Goal: Information Seeking & Learning: Learn about a topic

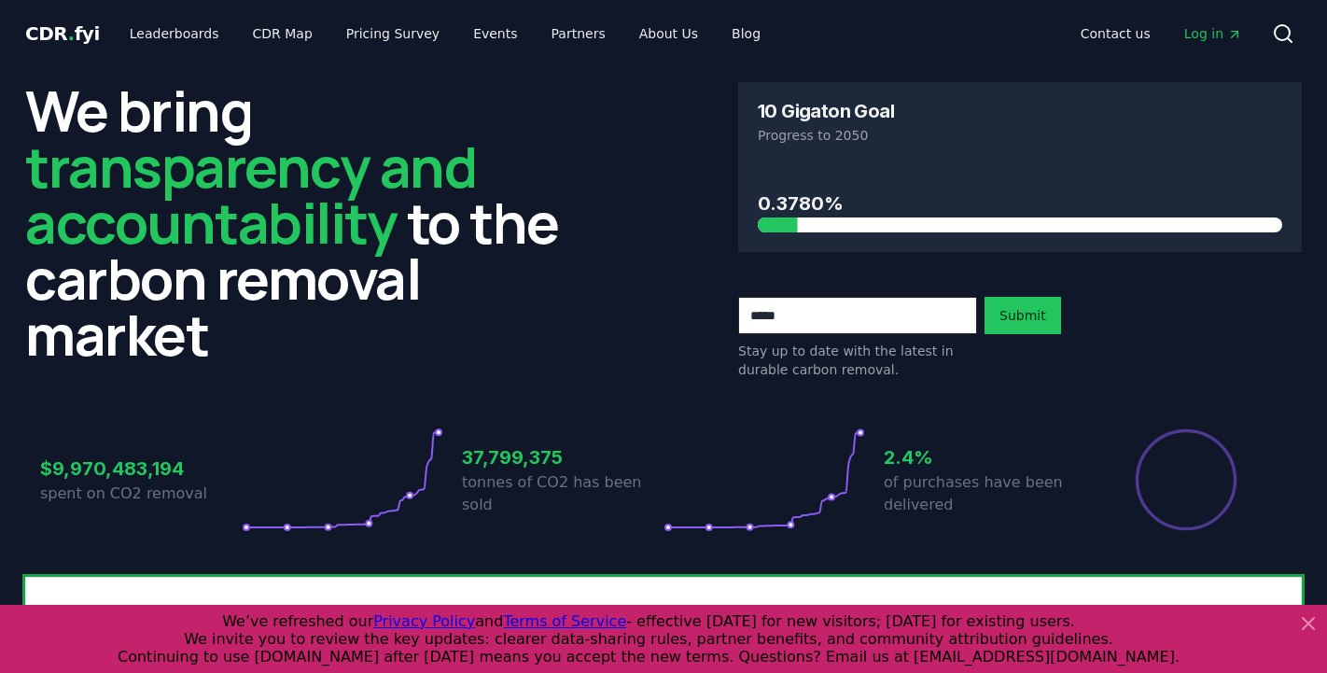
click at [1222, 32] on span "Log in" at bounding box center [1213, 33] width 58 height 19
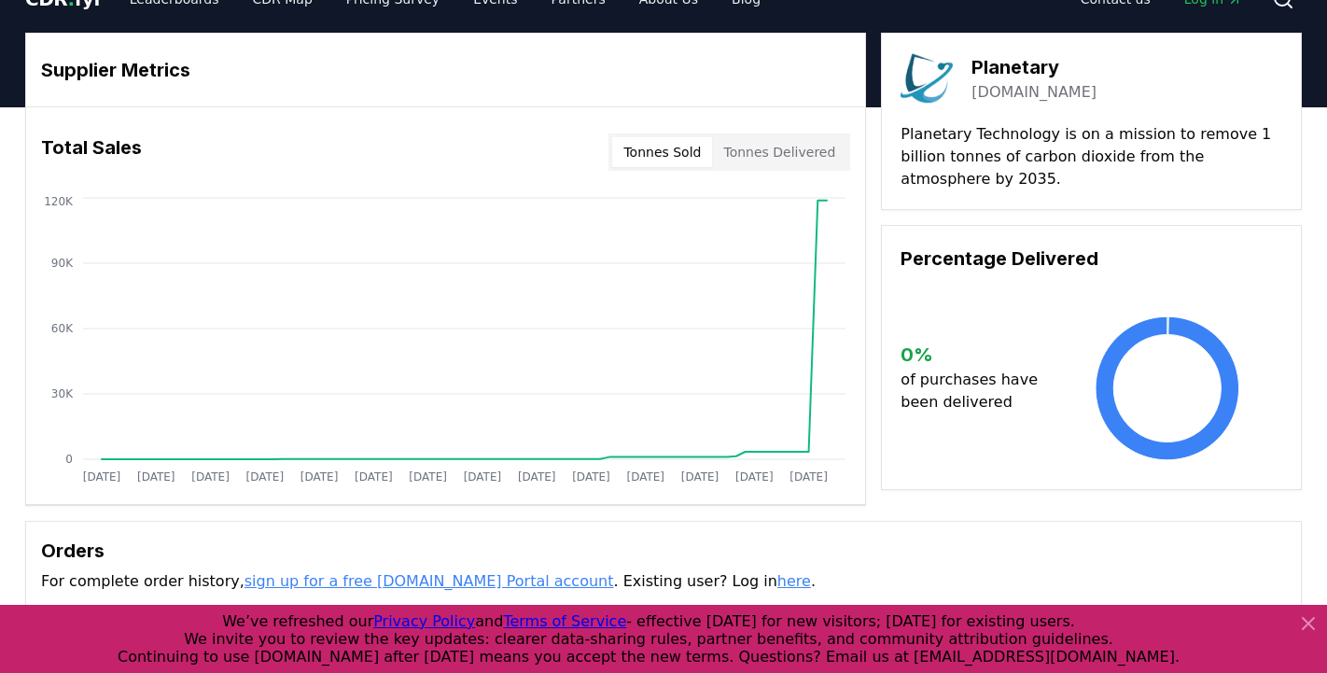
scroll to position [33, 0]
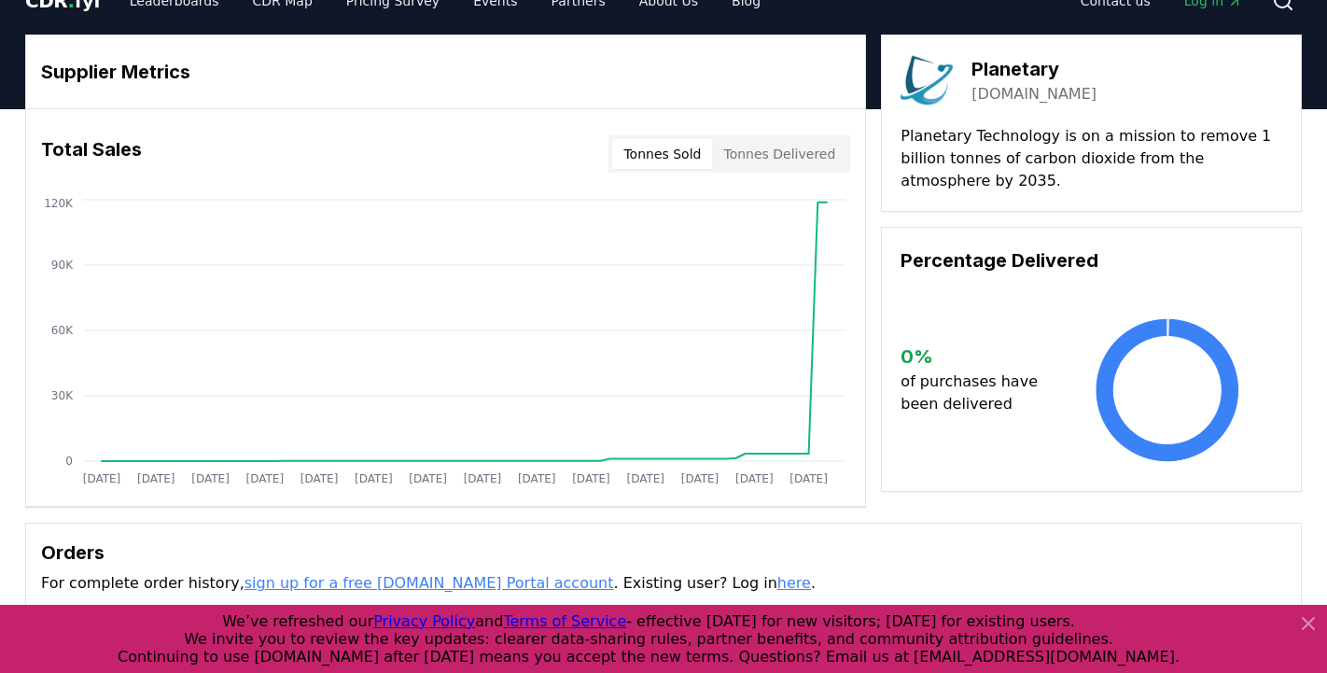
click at [995, 94] on link "planetarytech.com" at bounding box center [1033, 94] width 125 height 22
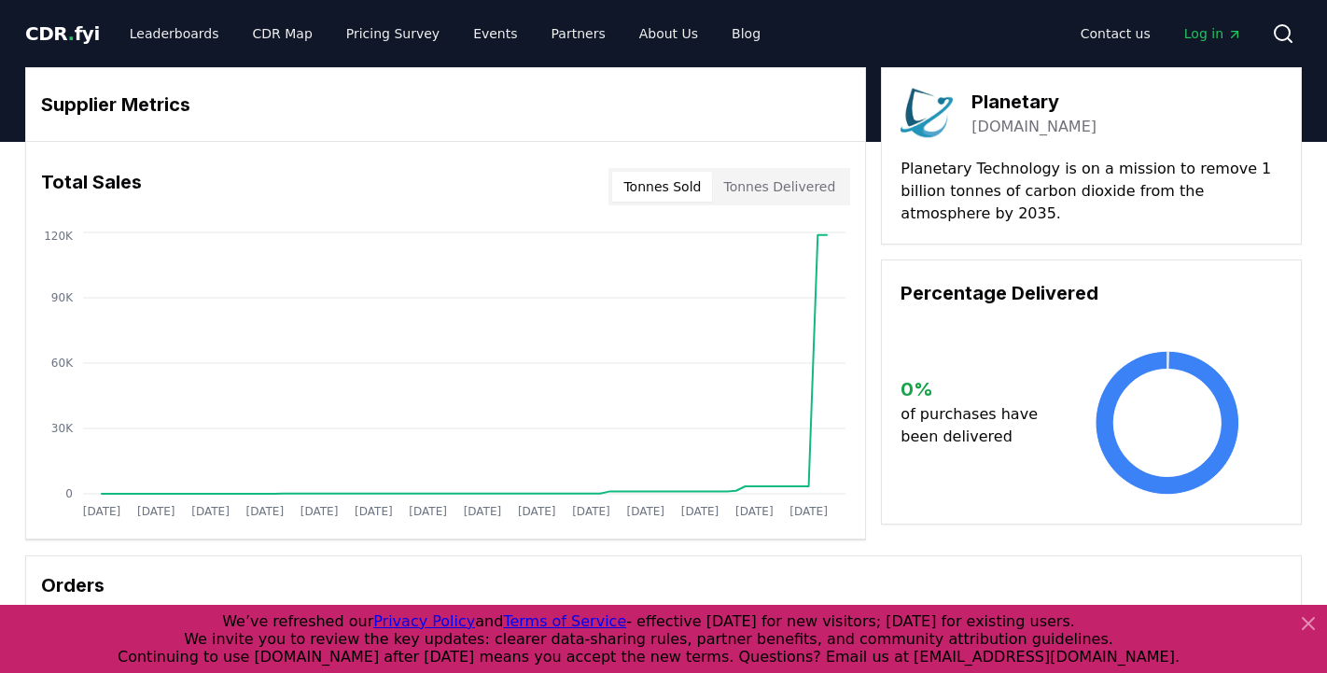
scroll to position [0, 0]
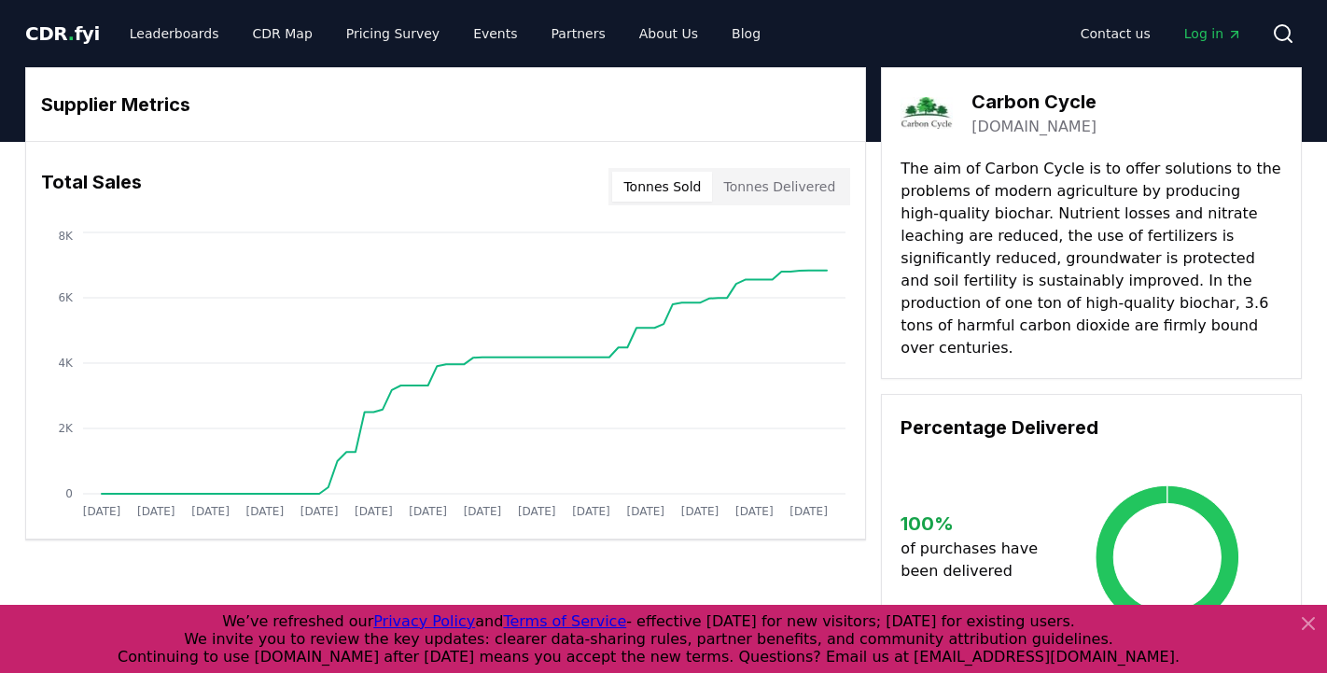
click at [1028, 125] on link "carbon-cycle.de" at bounding box center [1033, 127] width 125 height 22
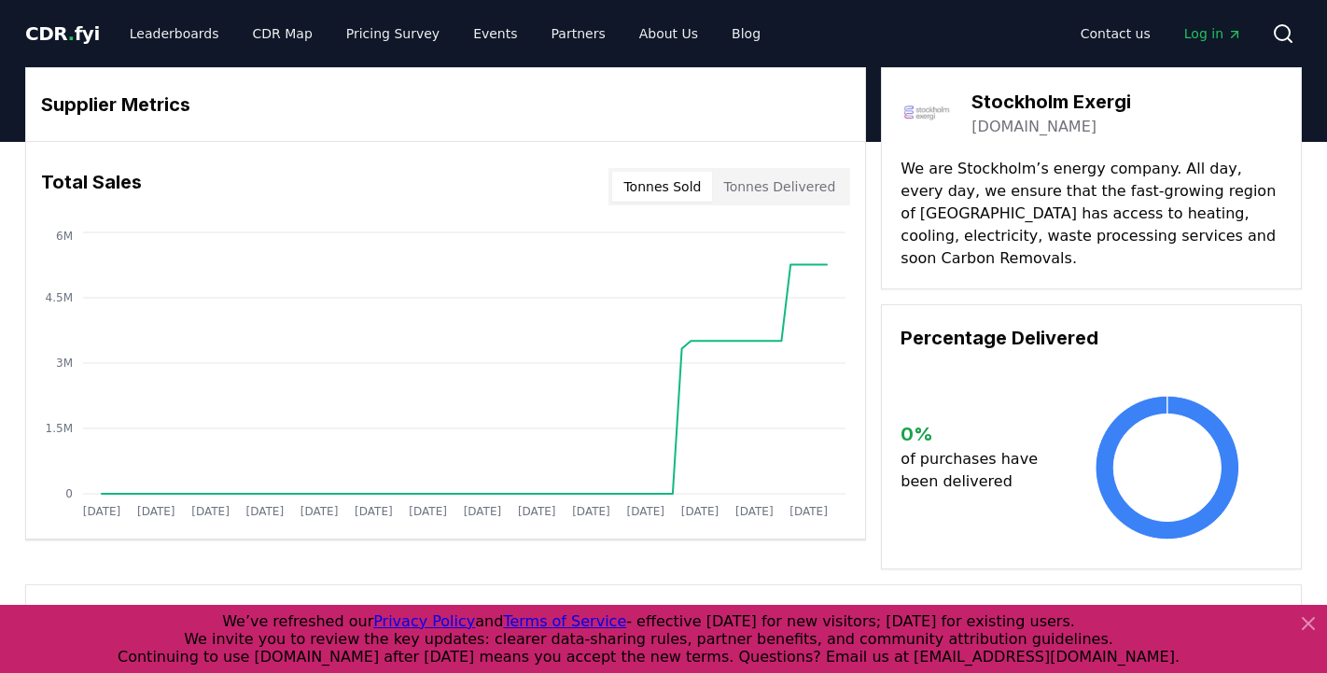
click at [1037, 130] on link "[DOMAIN_NAME]" at bounding box center [1033, 127] width 125 height 22
